Goal: Find specific page/section: Find specific page/section

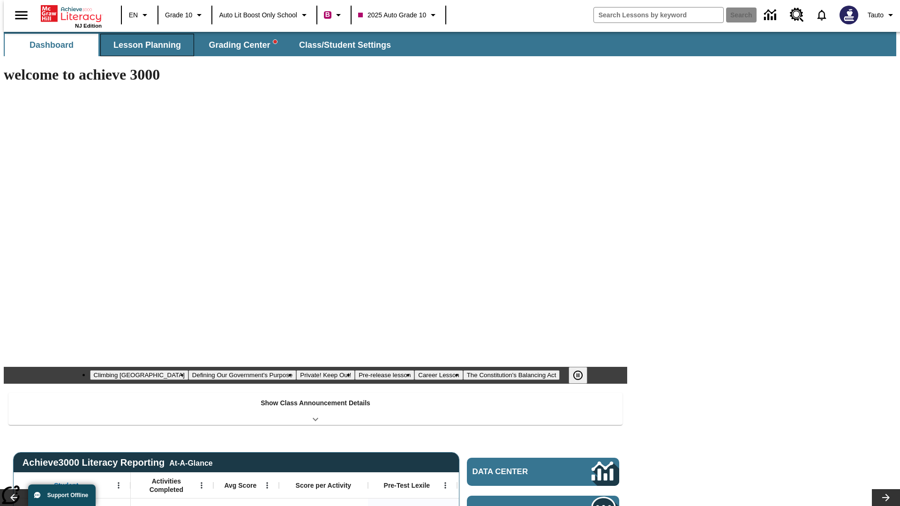
click at [143, 45] on span "Lesson Planning" at bounding box center [147, 45] width 68 height 11
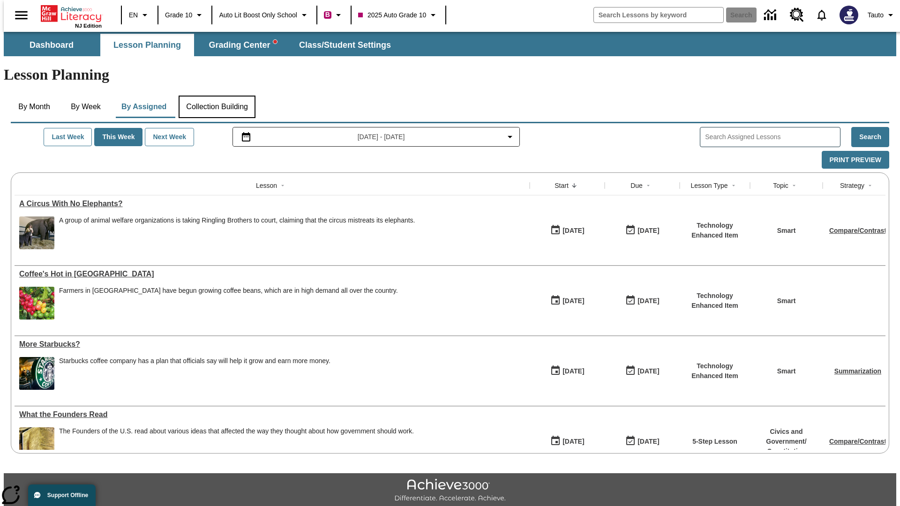
click at [217, 96] on button "Collection Building" at bounding box center [217, 107] width 77 height 23
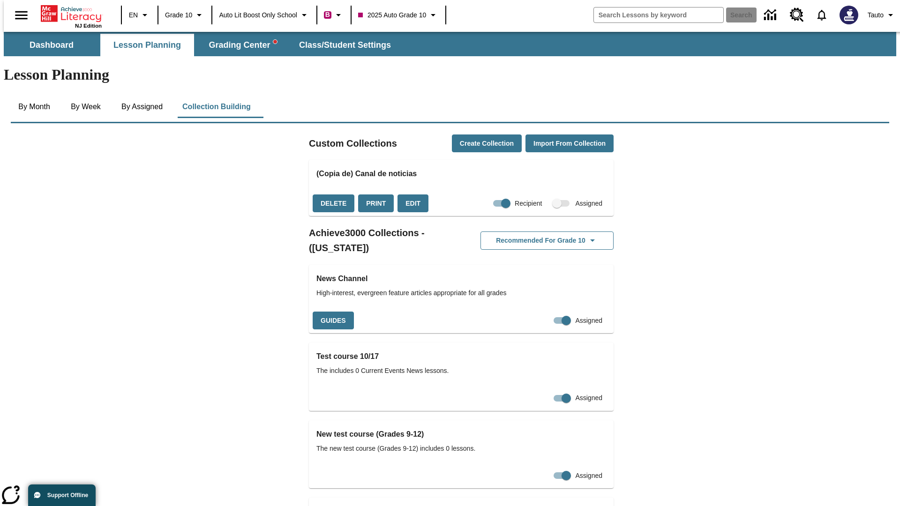
checkbox input "true"
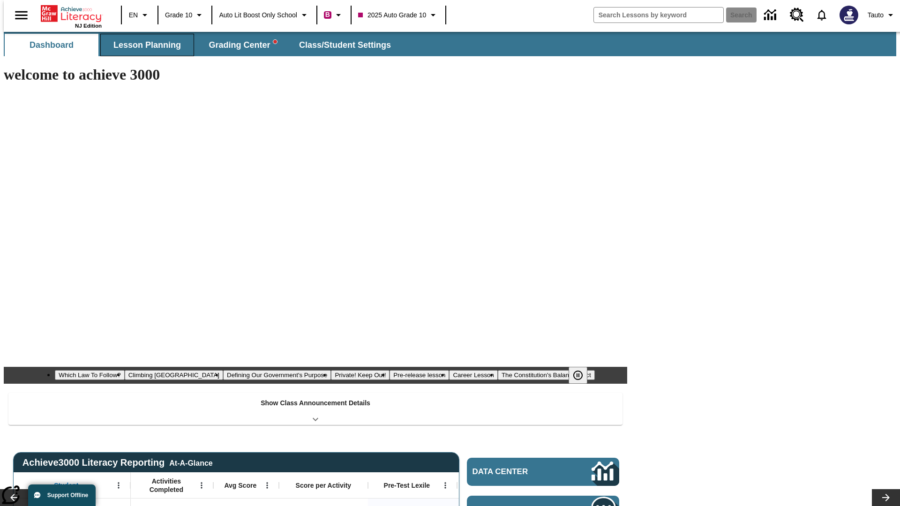
click at [143, 45] on span "Lesson Planning" at bounding box center [147, 45] width 68 height 11
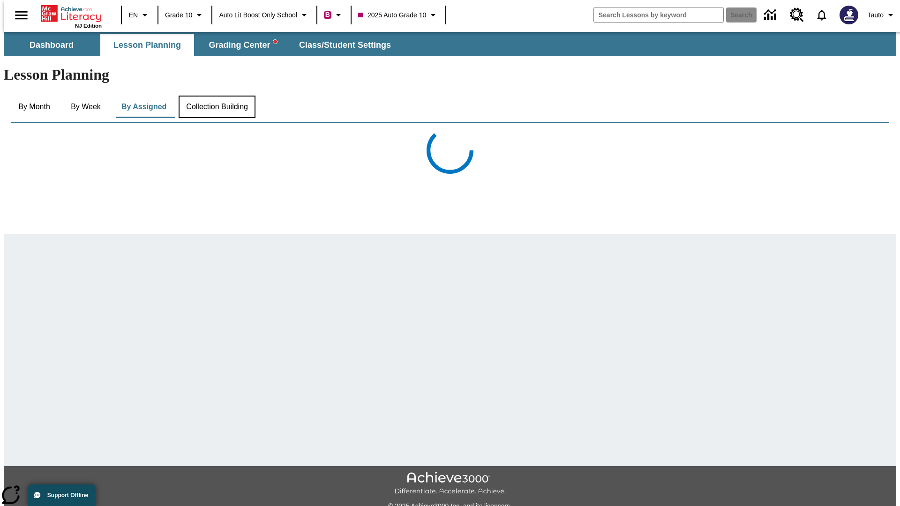
click at [217, 96] on button "Collection Building" at bounding box center [217, 107] width 77 height 23
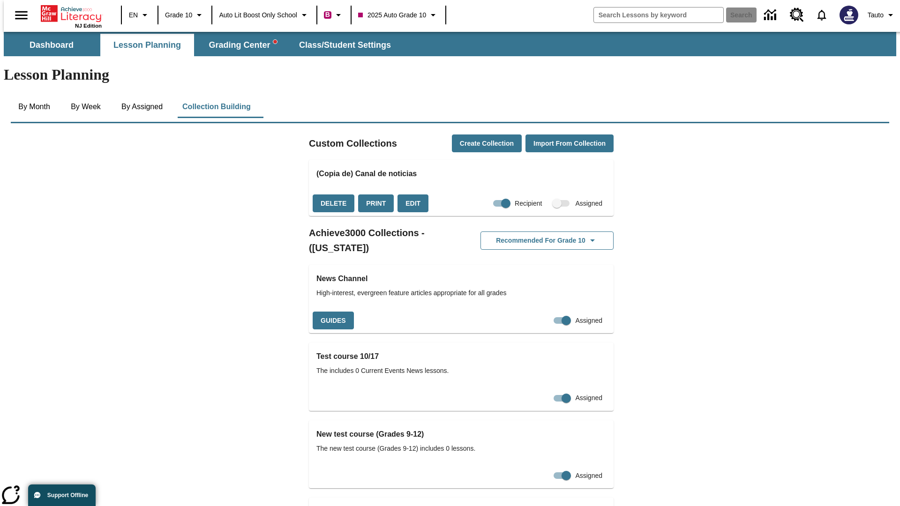
checkbox input "false"
